Goal: Transaction & Acquisition: Purchase product/service

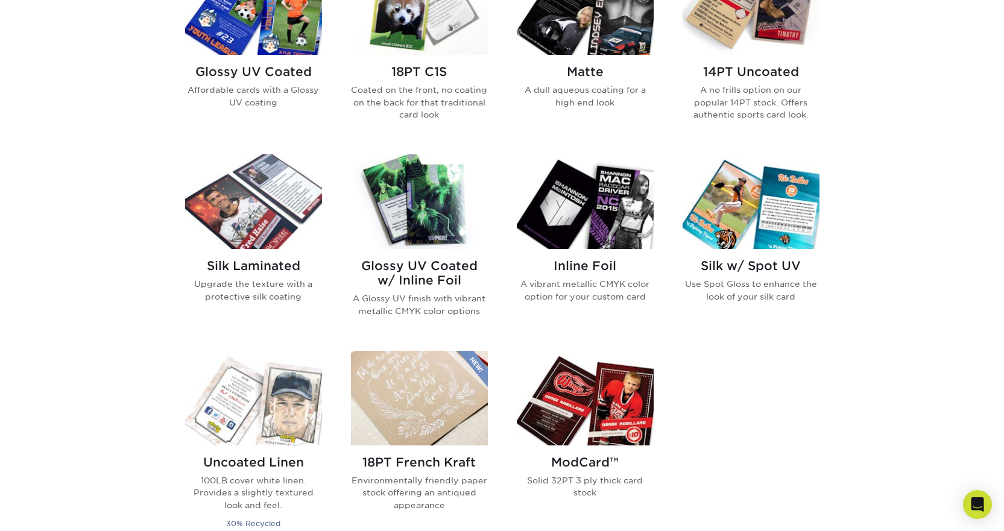
scroll to position [482, 0]
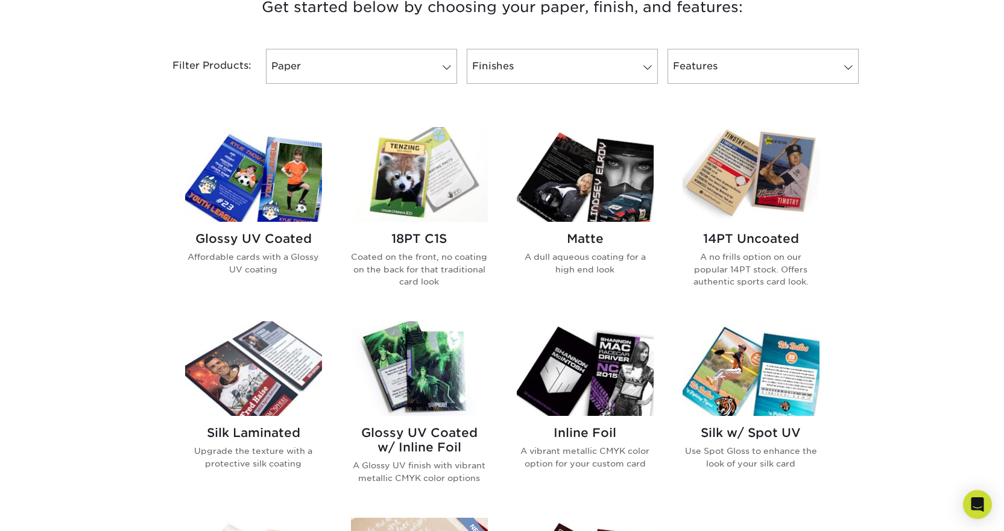
click at [585, 184] on img at bounding box center [585, 174] width 137 height 95
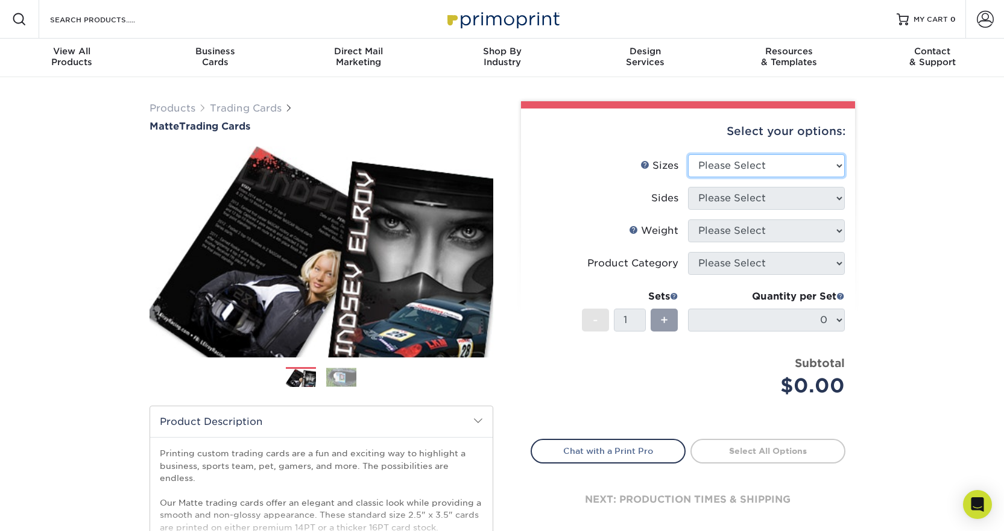
click at [725, 168] on select "Please Select 2.5" x 3.5"" at bounding box center [766, 165] width 157 height 23
select select "2.50x3.50"
click at [688, 154] on select "Please Select 2.5" x 3.5"" at bounding box center [766, 165] width 157 height 23
click at [736, 199] on select "Please Select Print Both Sides Print Front Only" at bounding box center [766, 198] width 157 height 23
select select "32d3c223-f82c-492b-b915-ba065a00862f"
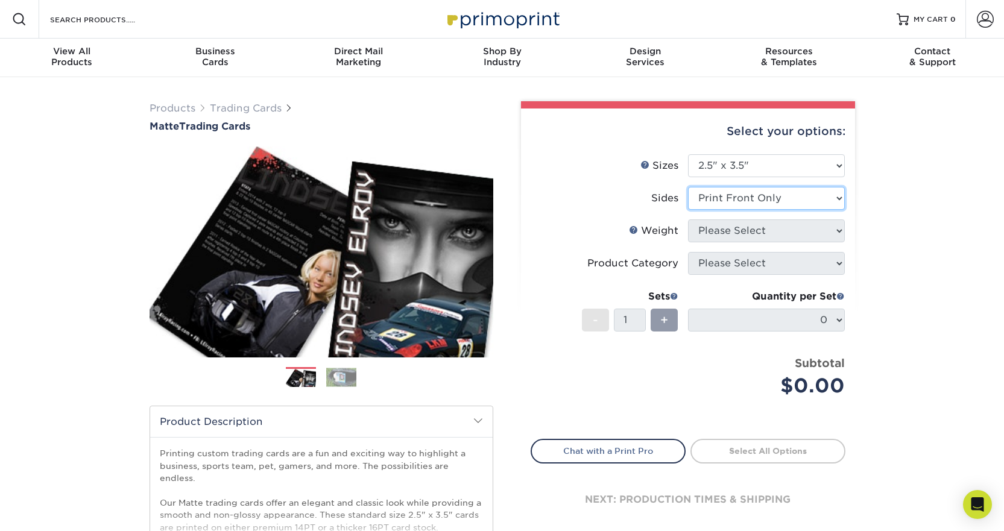
click at [688, 187] on select "Please Select Print Both Sides Print Front Only" at bounding box center [766, 198] width 157 height 23
click at [742, 228] on select "Please Select 16PT 14PT" at bounding box center [766, 231] width 157 height 23
select select "16PT"
click at [688, 220] on select "Please Select 16PT 14PT" at bounding box center [766, 231] width 157 height 23
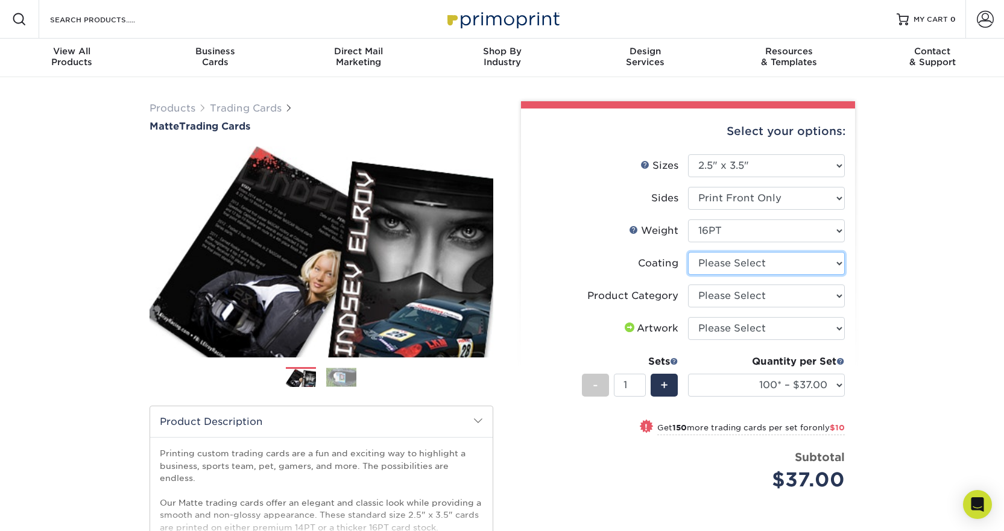
click at [747, 266] on select at bounding box center [766, 263] width 157 height 23
select select "121bb7b5-3b4d-429f-bd8d-bbf80e953313"
click at [688, 252] on select at bounding box center [766, 263] width 157 height 23
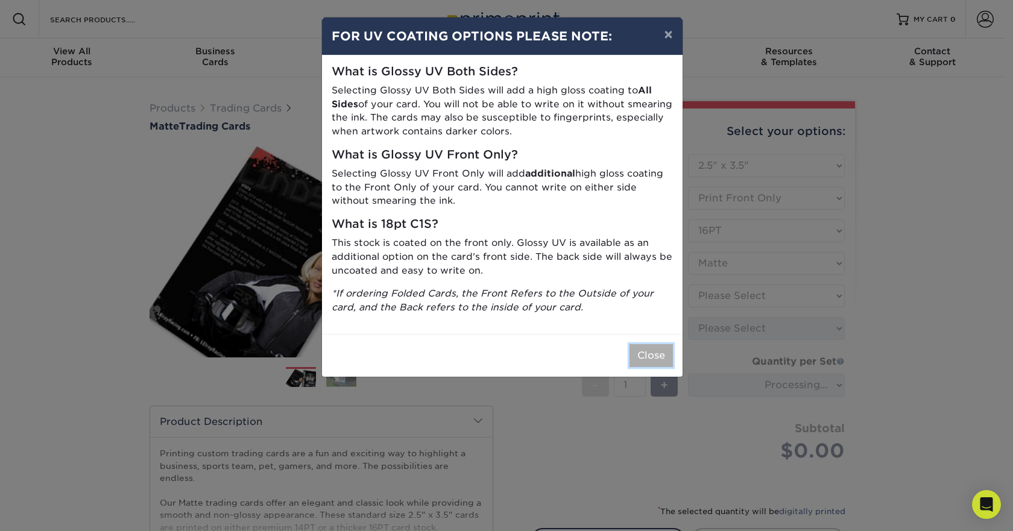
click at [666, 356] on button "Close" at bounding box center [651, 355] width 43 height 23
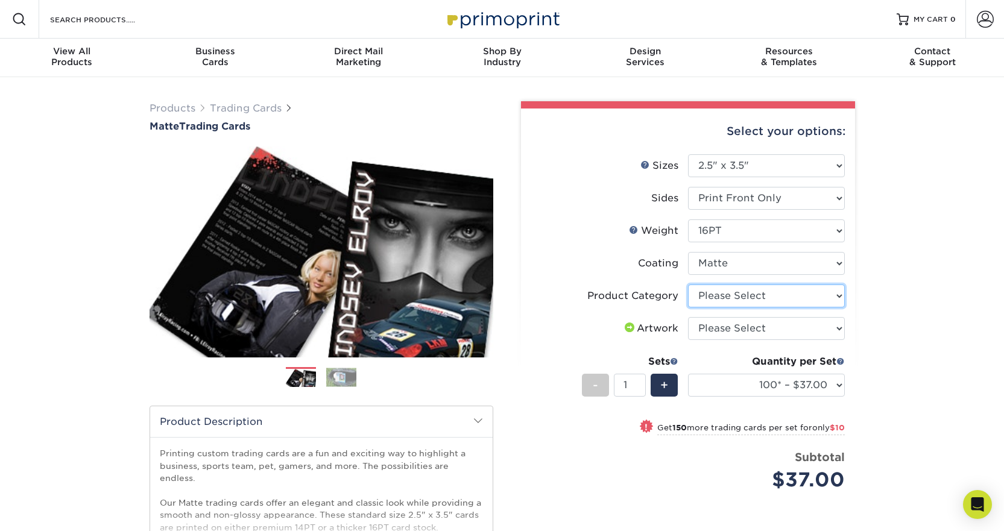
click at [728, 296] on select "Please Select Trading Cards" at bounding box center [766, 296] width 157 height 23
select select "c2f9bce9-36c2-409d-b101-c29d9d031e18"
click at [688, 285] on select "Please Select Trading Cards" at bounding box center [766, 296] width 157 height 23
click at [714, 325] on select "Please Select I will upload files I need a design - $100" at bounding box center [766, 328] width 157 height 23
select select "upload"
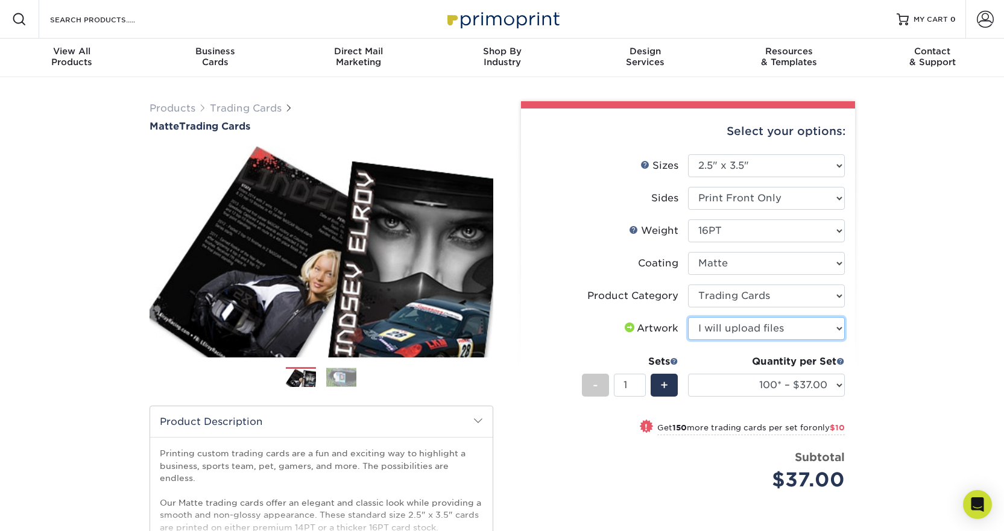
click at [688, 317] on select "Please Select I will upload files I need a design - $100" at bounding box center [766, 328] width 157 height 23
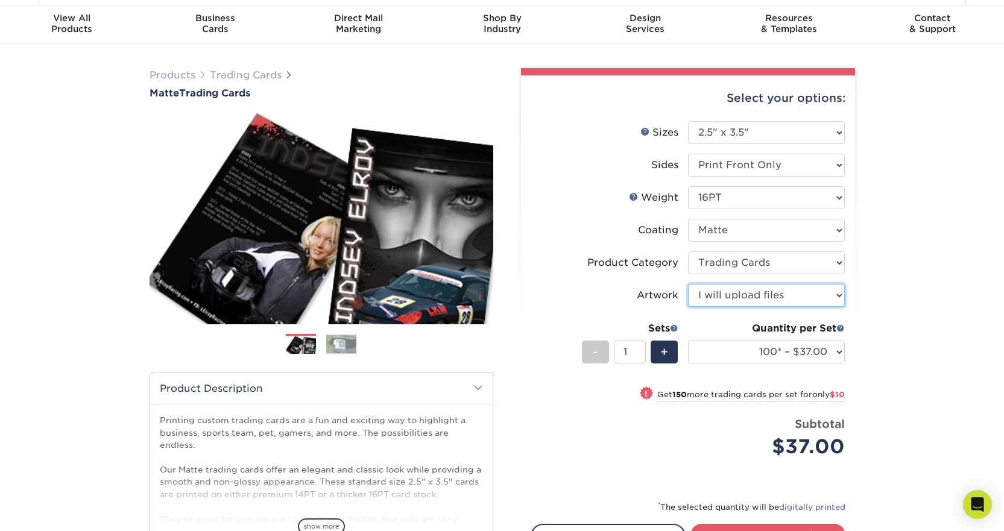
scroll to position [121, 0]
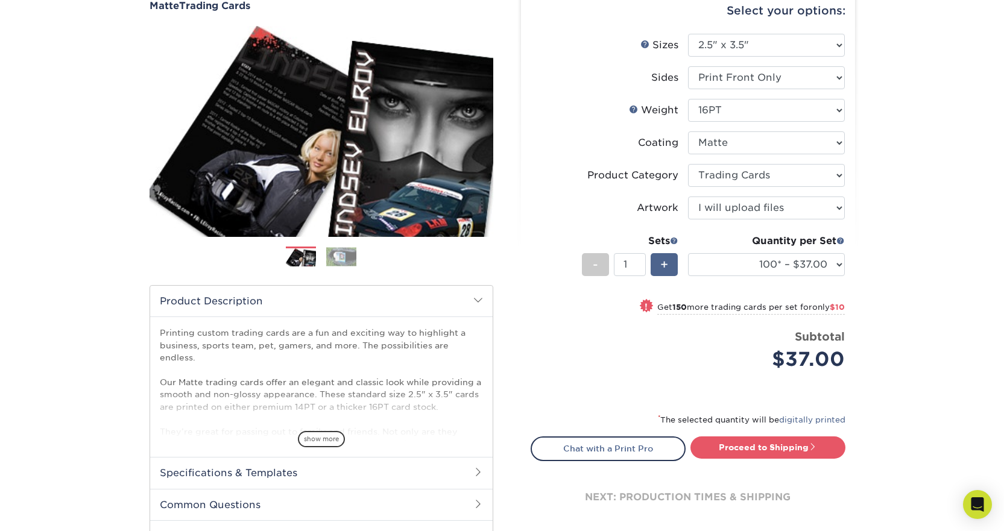
click at [662, 261] on span "+" at bounding box center [664, 265] width 8 height 18
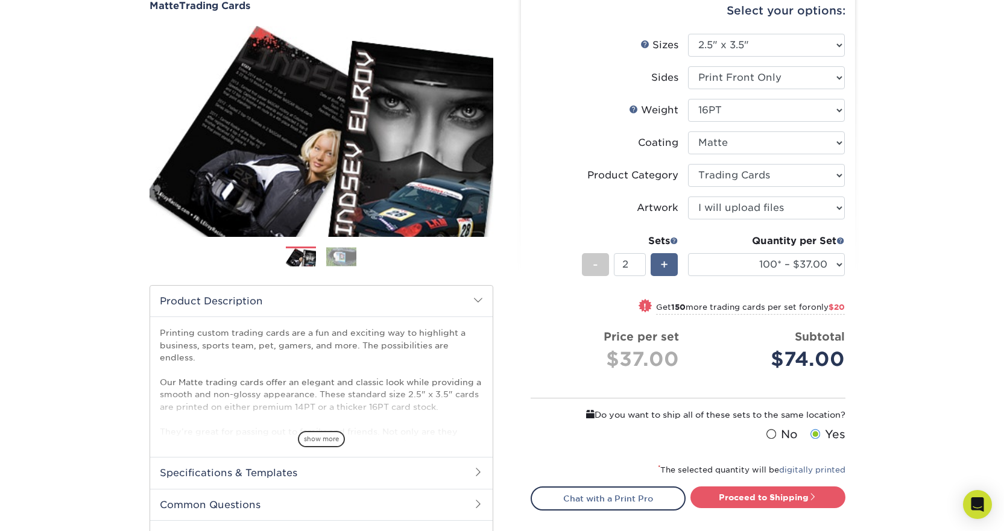
click at [662, 261] on span "+" at bounding box center [664, 265] width 8 height 18
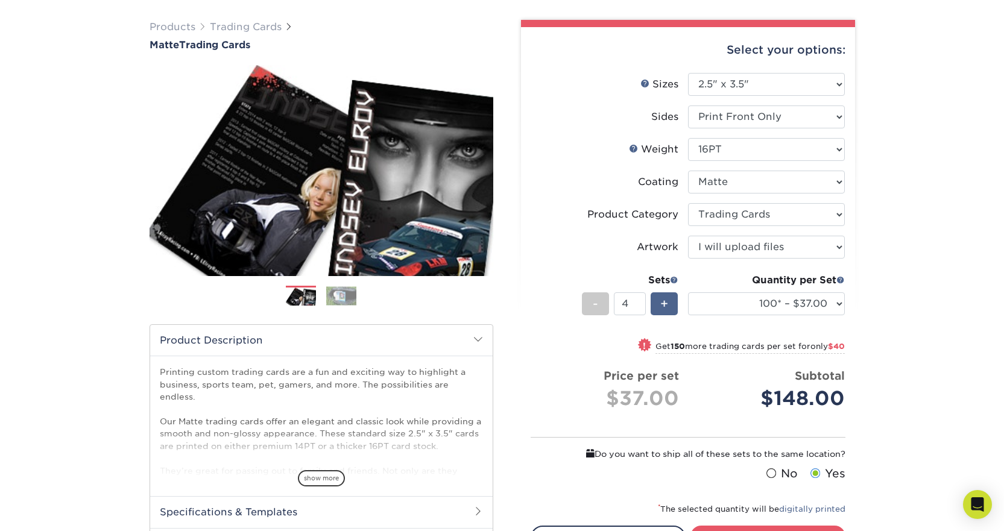
scroll to position [60, 0]
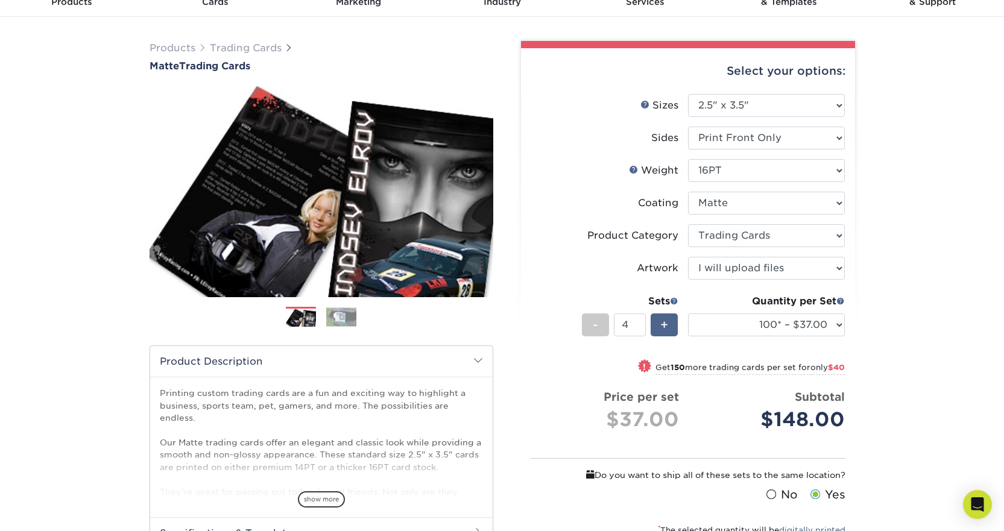
click at [653, 323] on div "+" at bounding box center [664, 325] width 27 height 23
click at [660, 323] on span "+" at bounding box center [664, 325] width 8 height 18
click at [591, 321] on div "-" at bounding box center [595, 325] width 27 height 23
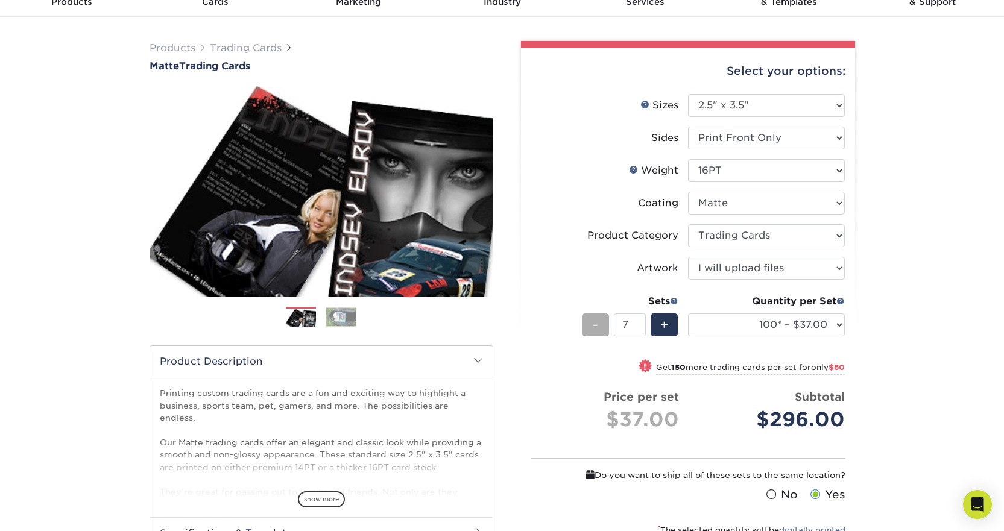
click at [591, 321] on div "-" at bounding box center [595, 325] width 27 height 23
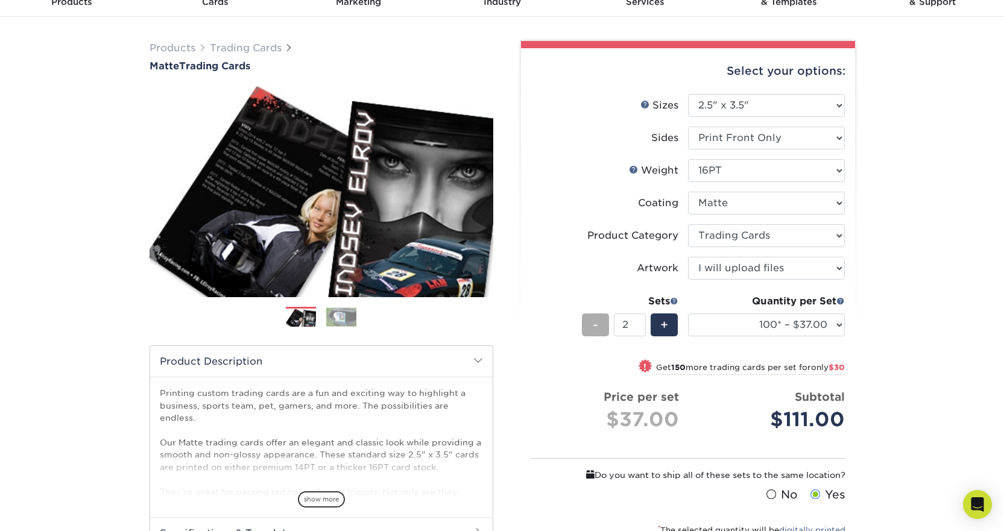
click at [591, 321] on div "-" at bounding box center [595, 325] width 27 height 23
type input "1"
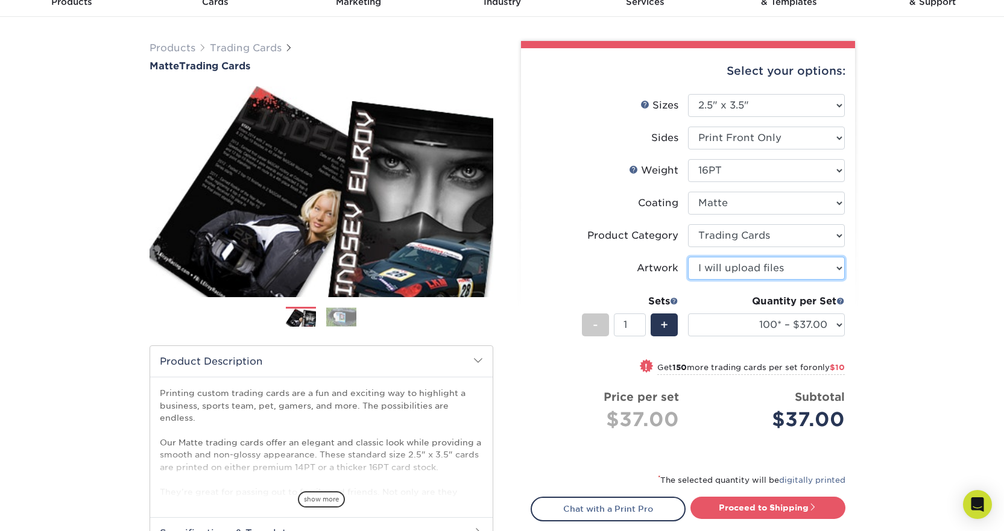
click at [725, 274] on select "Please Select I will upload files I need a design - $100" at bounding box center [766, 268] width 157 height 23
click at [688, 257] on select "Please Select I will upload files I need a design - $100" at bounding box center [766, 268] width 157 height 23
drag, startPoint x: 781, startPoint y: 425, endPoint x: 836, endPoint y: 416, distance: 55.6
click at [837, 417] on div "$37.00" at bounding box center [771, 419] width 148 height 29
click at [969, 43] on div "Products Trading Cards Matte Trading Cards" at bounding box center [502, 339] width 1004 height 644
